Goal: Task Accomplishment & Management: Manage account settings

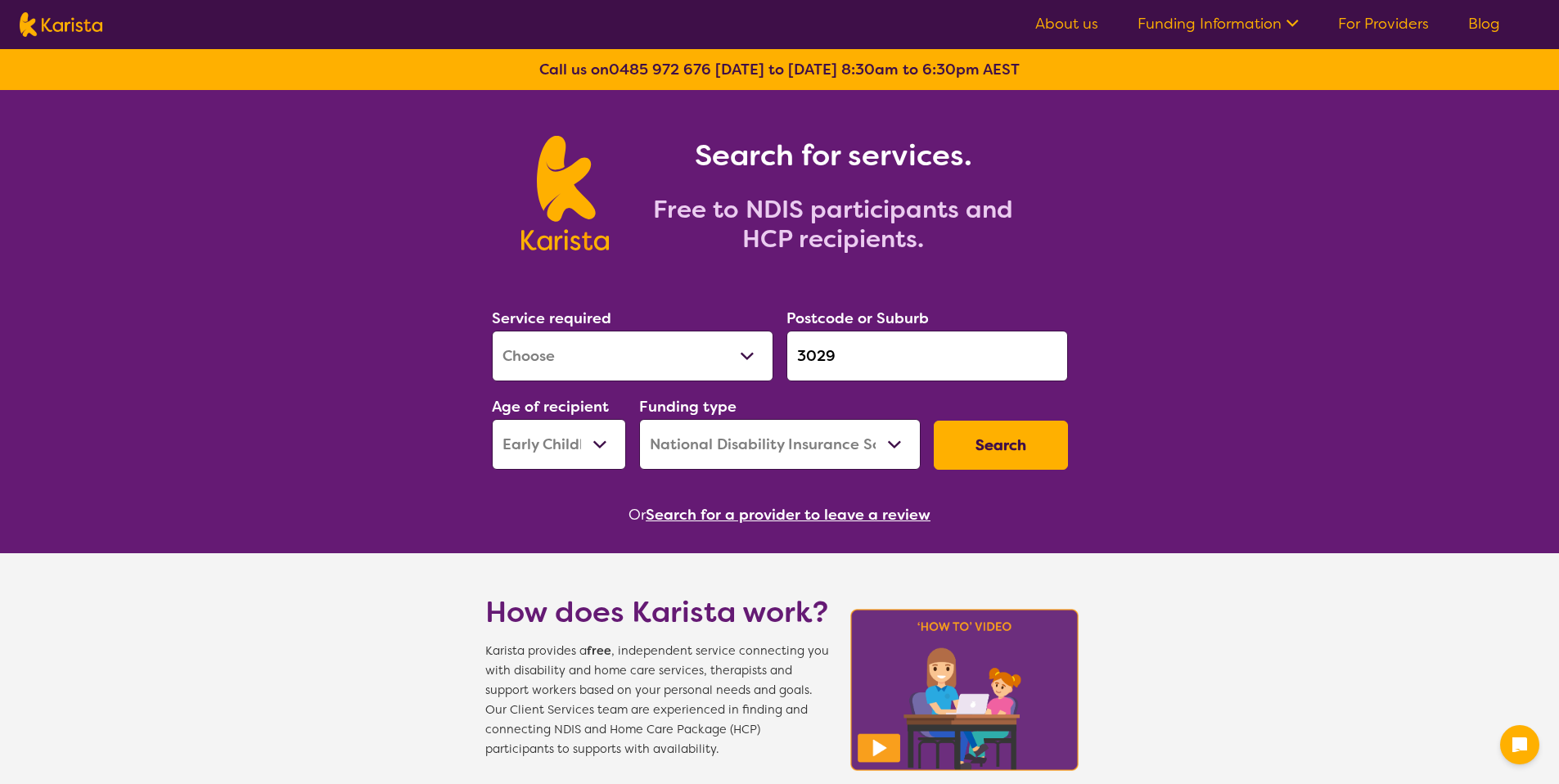
select select "[MEDICAL_DATA]"
select select "EC"
select select "NDIS"
click at [1401, 26] on link "For Providers" at bounding box center [1384, 24] width 91 height 20
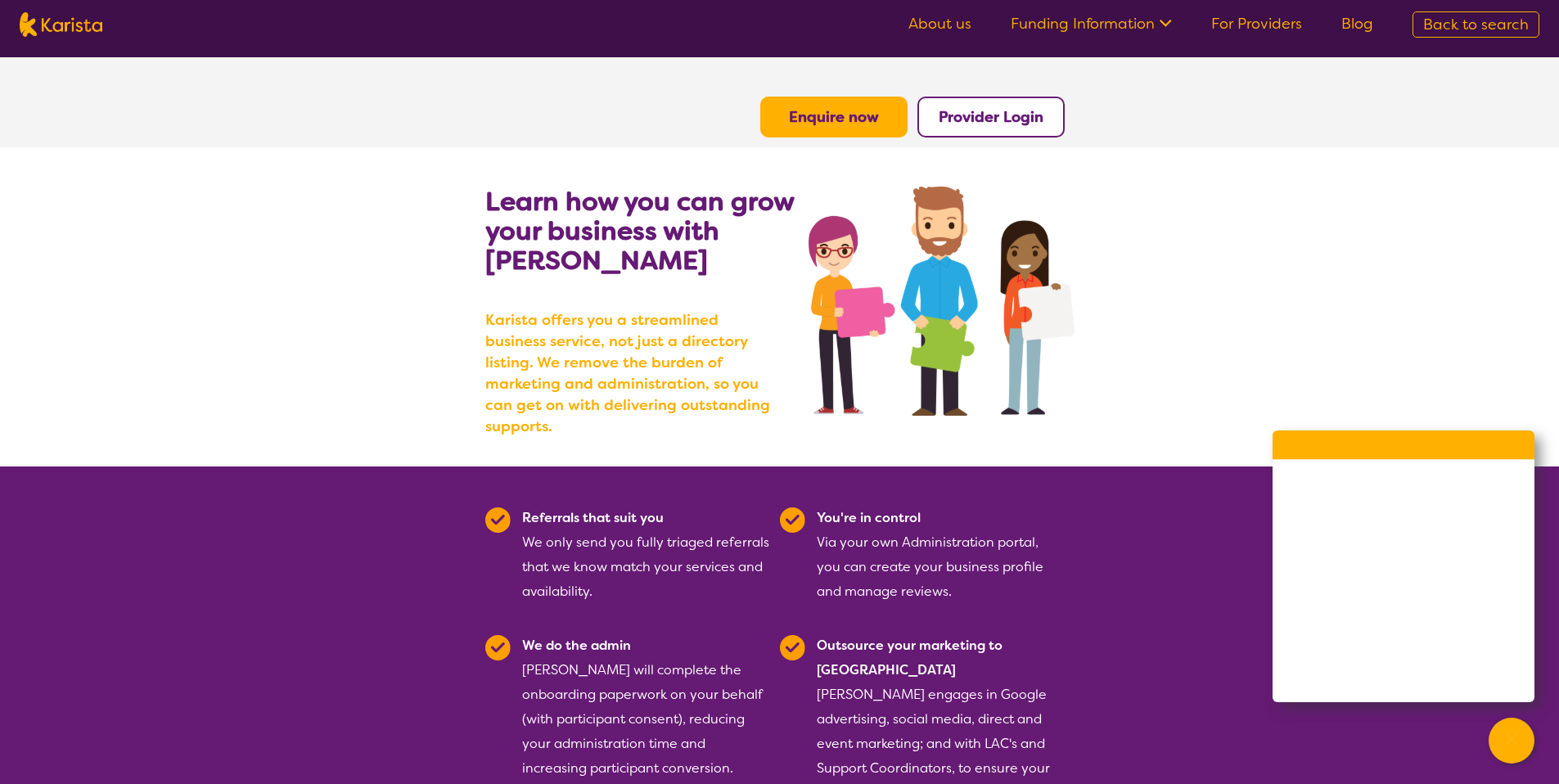
click at [1022, 102] on button "Provider Login" at bounding box center [990, 117] width 147 height 41
click at [1011, 122] on b "Provider Login" at bounding box center [990, 117] width 105 height 20
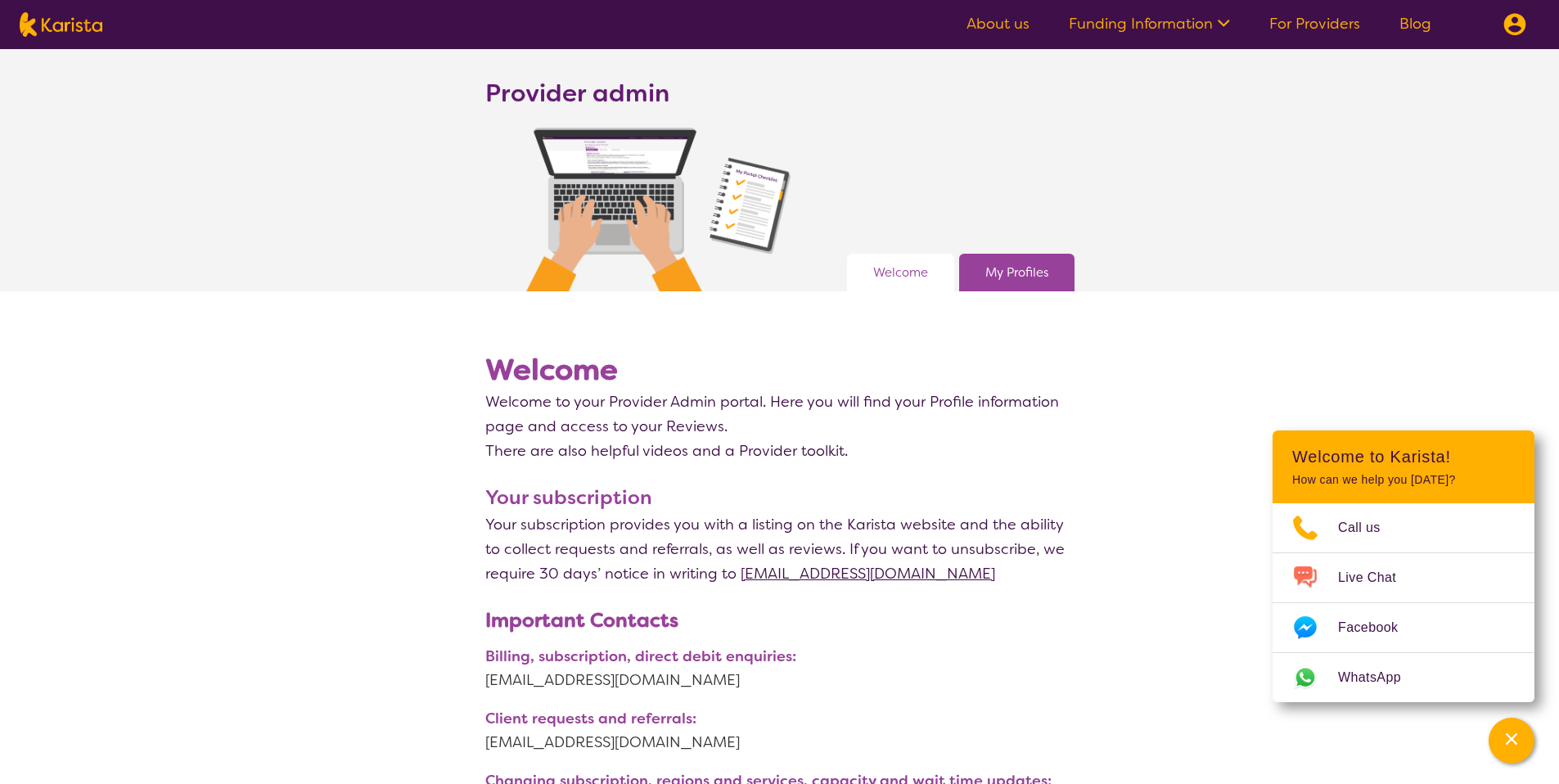
click at [1534, 26] on button at bounding box center [1515, 25] width 49 height 49
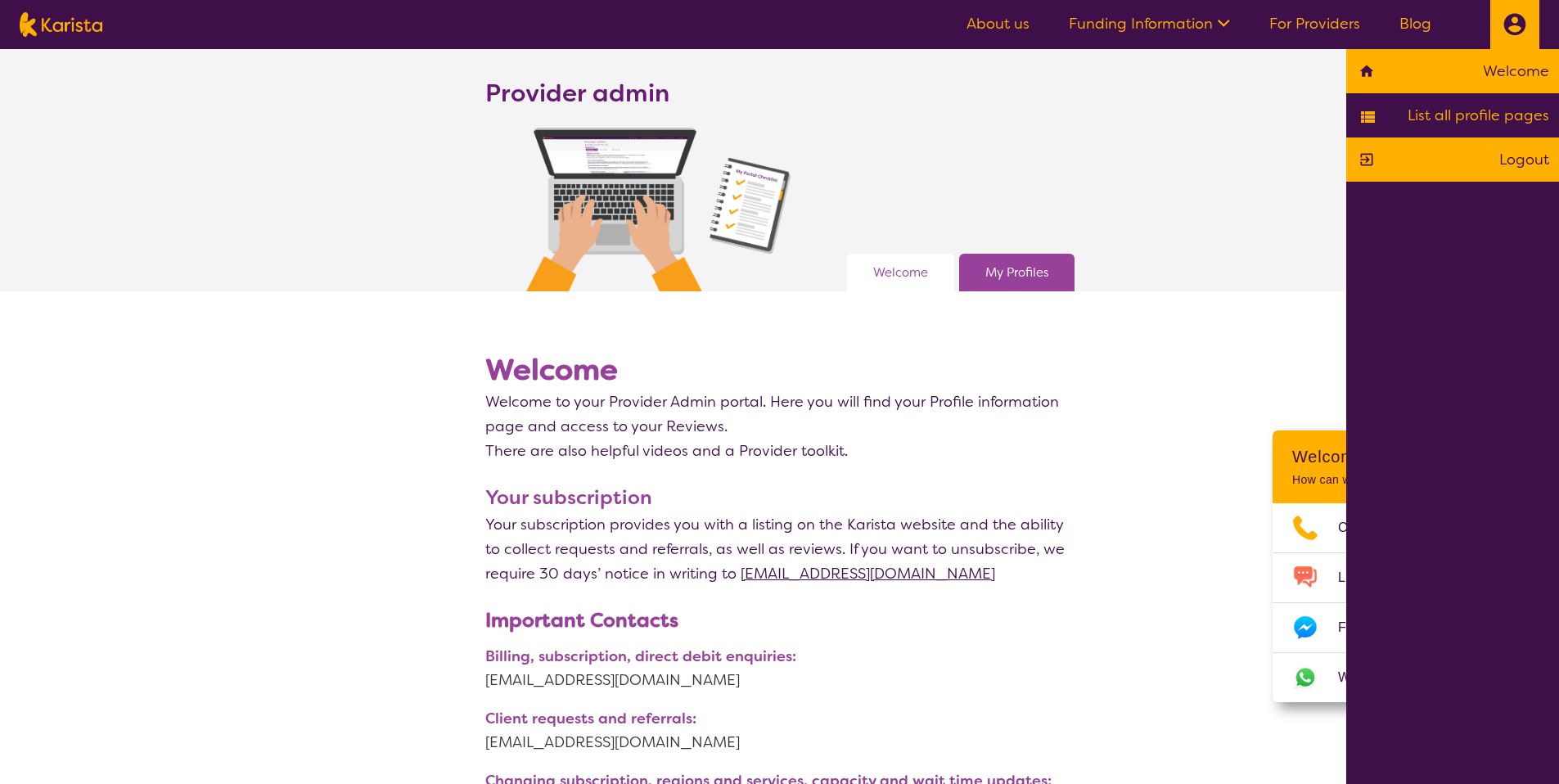
click at [1513, 157] on link "Logout" at bounding box center [1453, 159] width 194 height 25
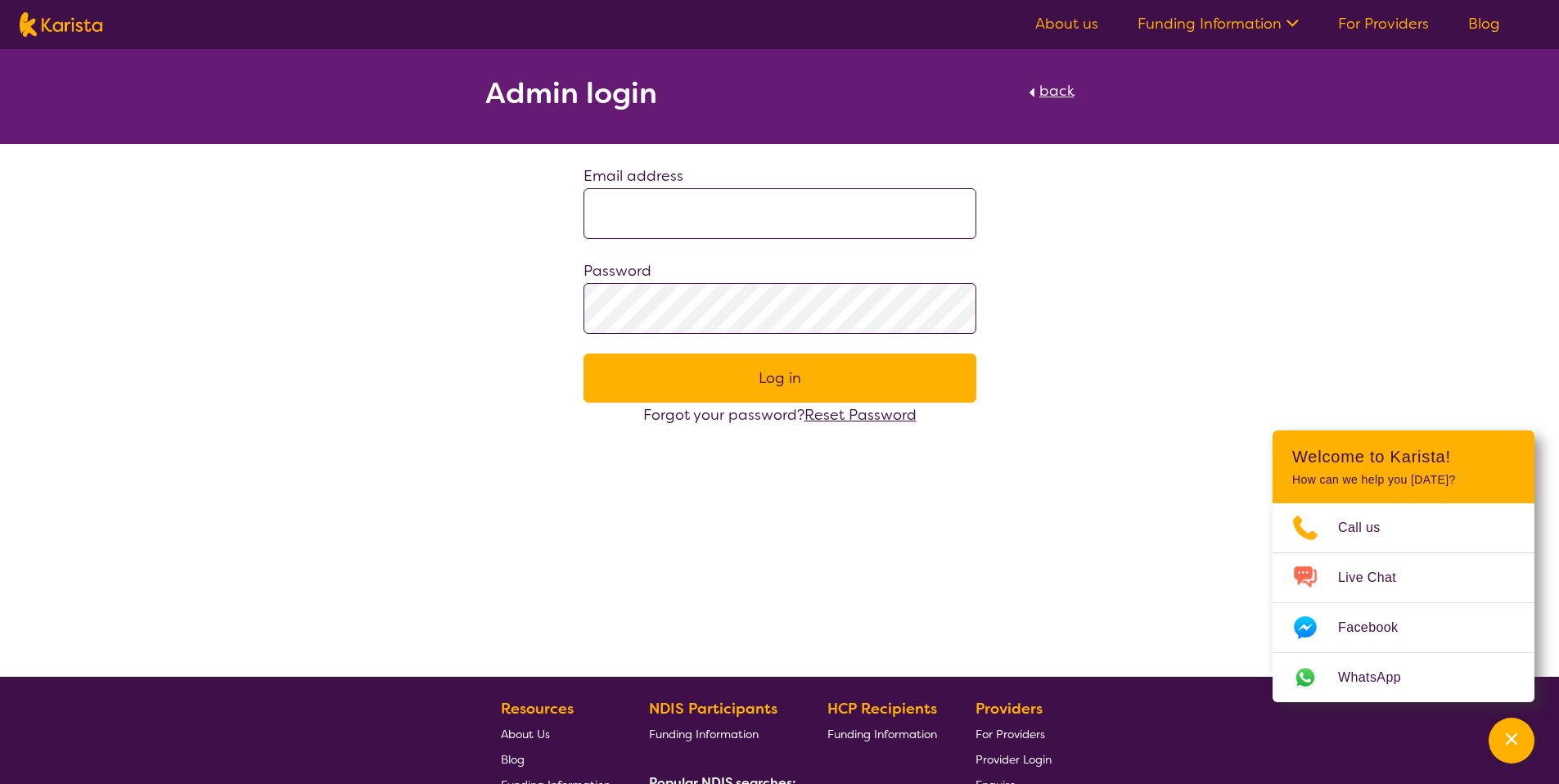
click at [867, 417] on span "Reset Password" at bounding box center [860, 415] width 112 height 20
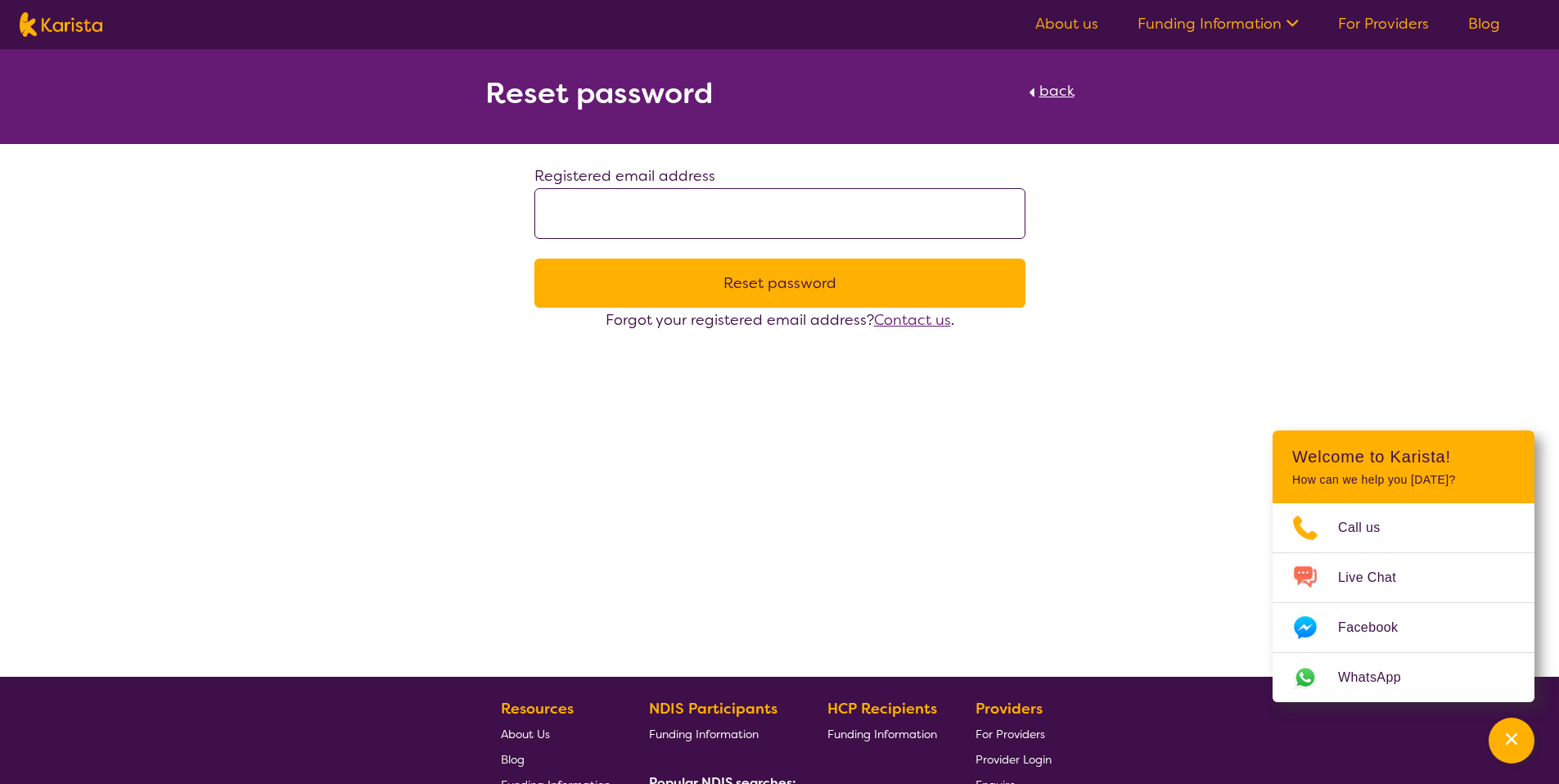
click at [733, 214] on input at bounding box center [780, 214] width 491 height 51
type input "**********"
click at [535, 258] on button "Reset password" at bounding box center [780, 283] width 491 height 49
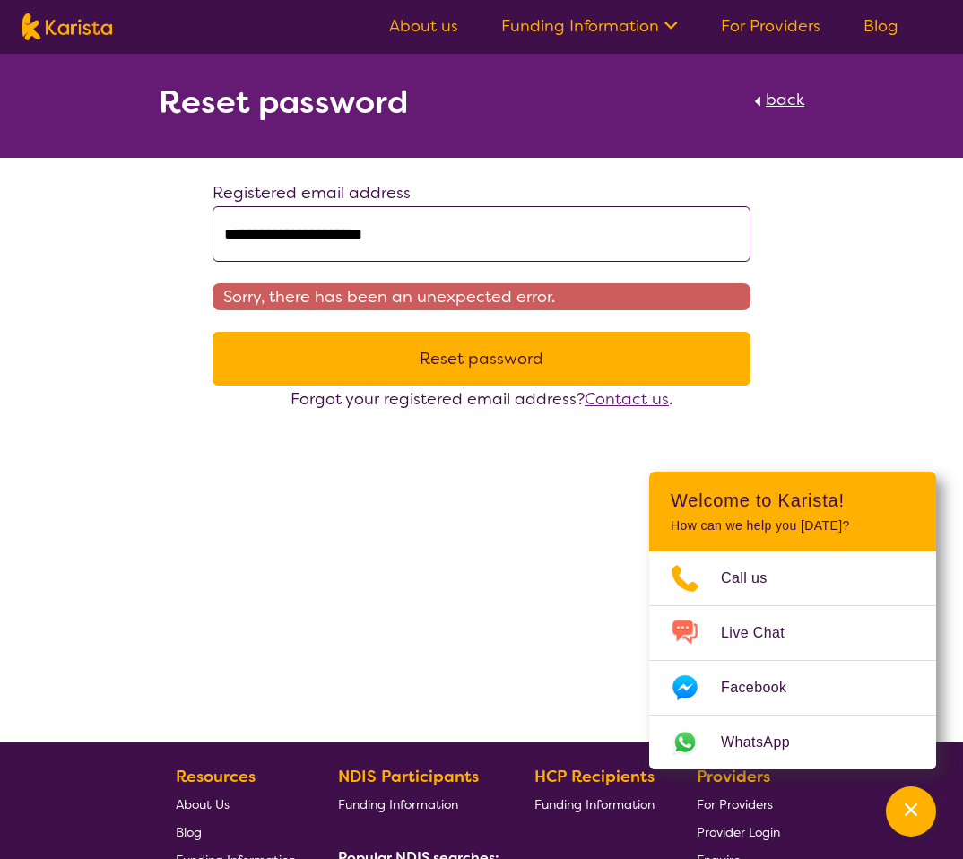
click at [871, 360] on div "**********" at bounding box center [481, 295] width 963 height 233
